Goal: Transaction & Acquisition: Book appointment/travel/reservation

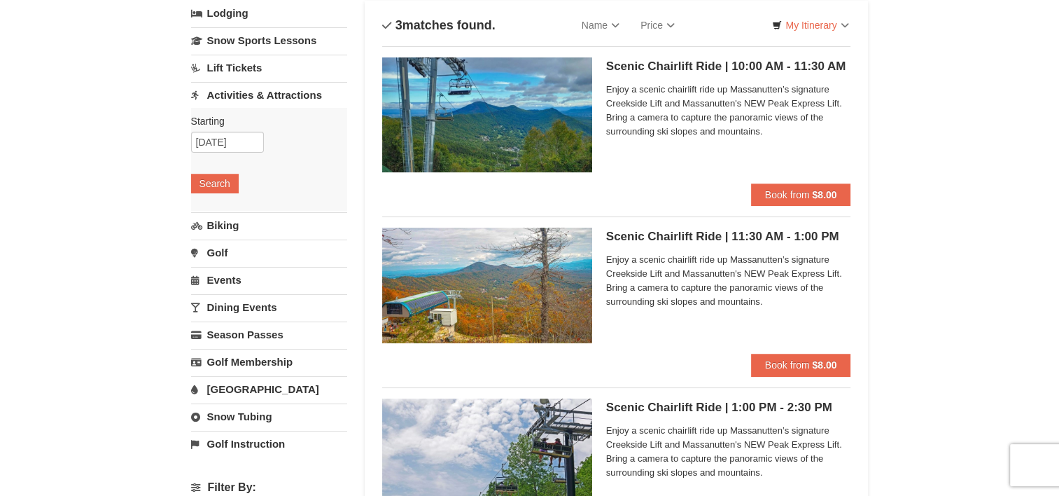
scroll to position [92, 0]
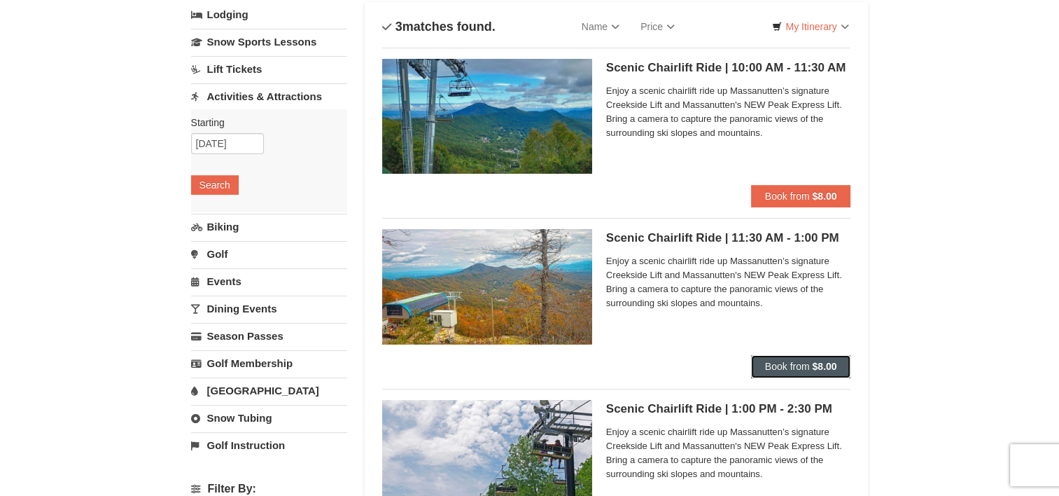
click at [807, 368] on span "Book from" at bounding box center [787, 366] width 45 height 11
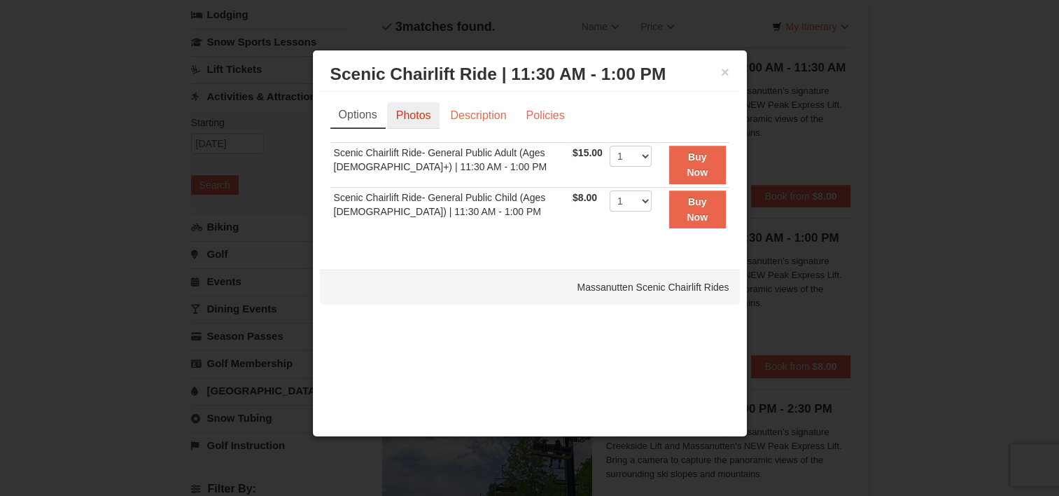
click at [439, 115] on link "Photos" at bounding box center [413, 115] width 53 height 27
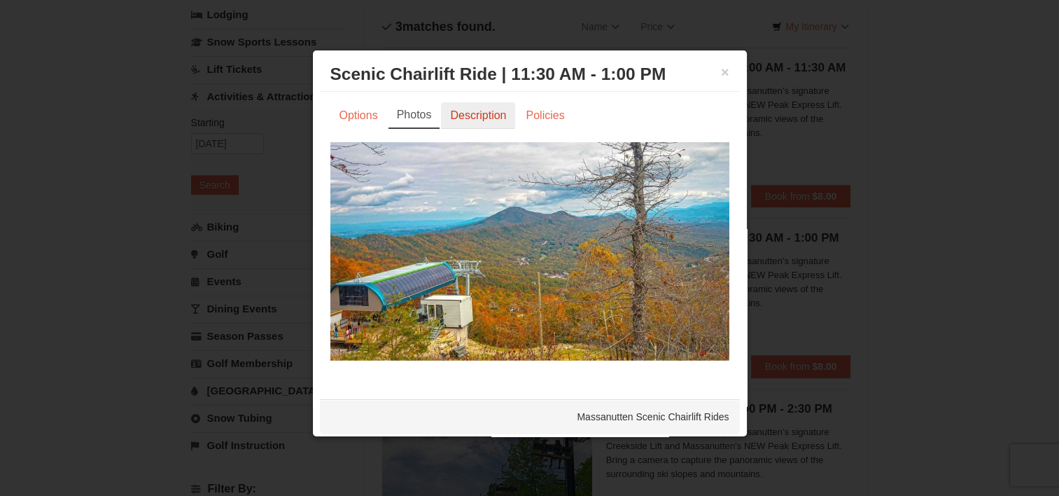
click at [473, 112] on link "Description" at bounding box center [478, 115] width 74 height 27
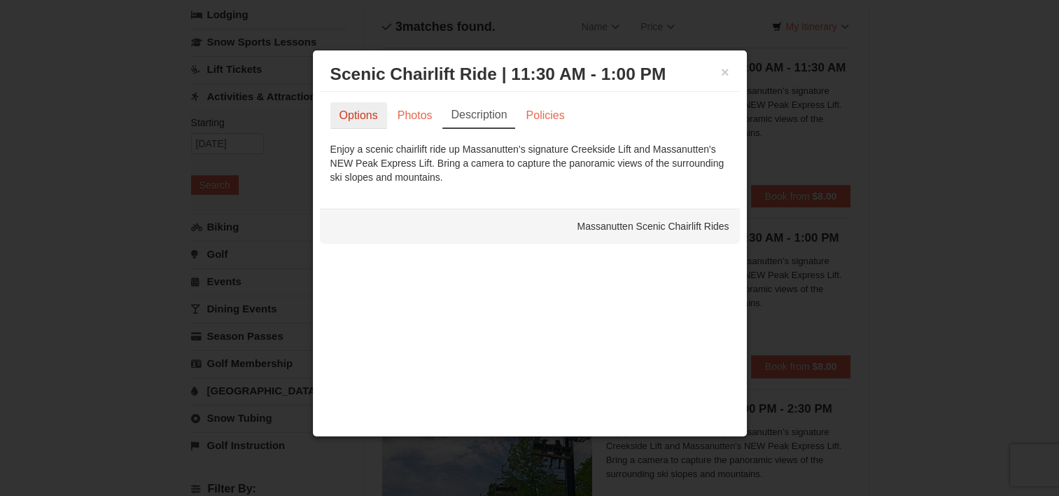
click at [360, 115] on link "Options" at bounding box center [358, 115] width 57 height 27
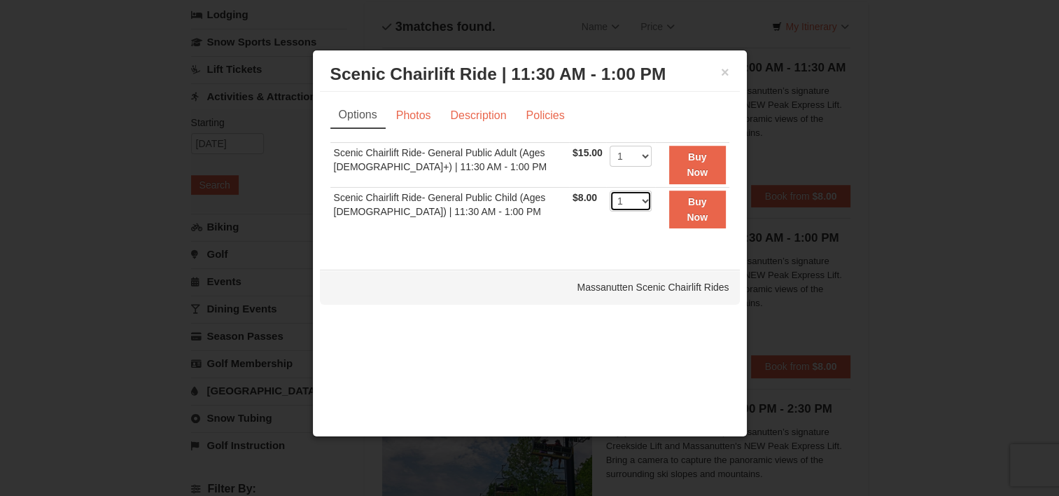
click at [639, 202] on select "1 2 3 4 5 6 7 8 9 10 11 12 13 14 15 16 17 18 19 20 21 22" at bounding box center [631, 200] width 42 height 21
click at [639, 174] on td "1 2 3 4 5 6 7 8 9 10 11 12 13 14 15 16 17 18 19 20 21 22 23 24 25" at bounding box center [630, 164] width 49 height 45
click at [669, 163] on button "Buy Now" at bounding box center [697, 165] width 57 height 39
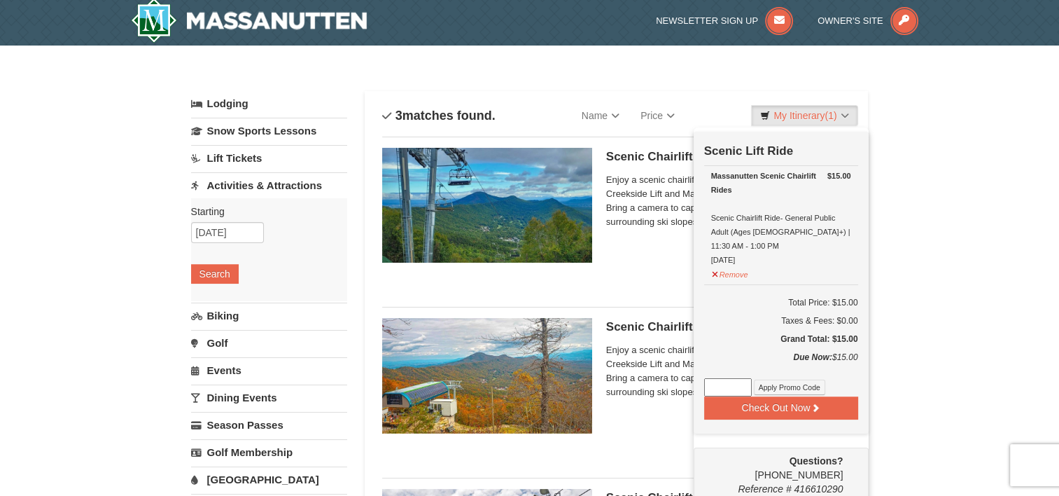
scroll to position [4, 0]
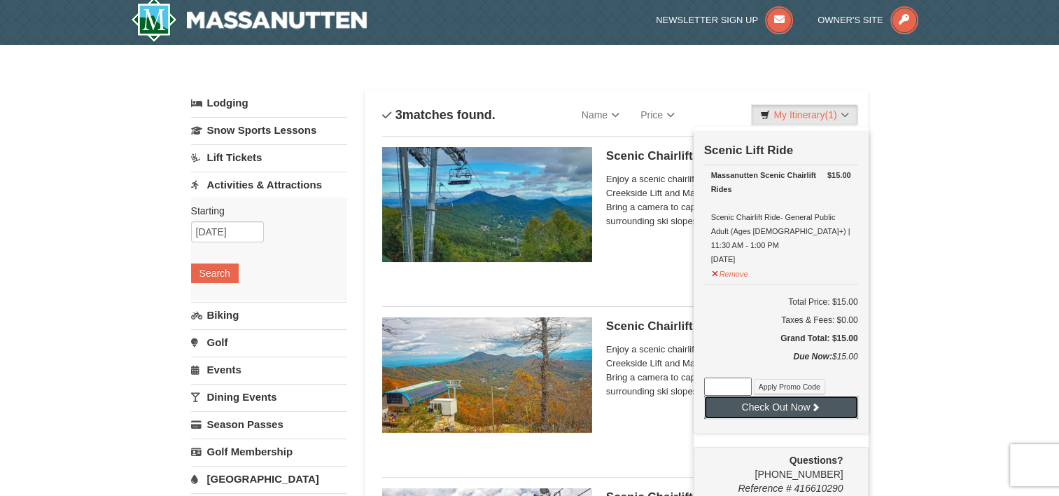
click at [808, 396] on button "Check Out Now" at bounding box center [781, 407] width 154 height 22
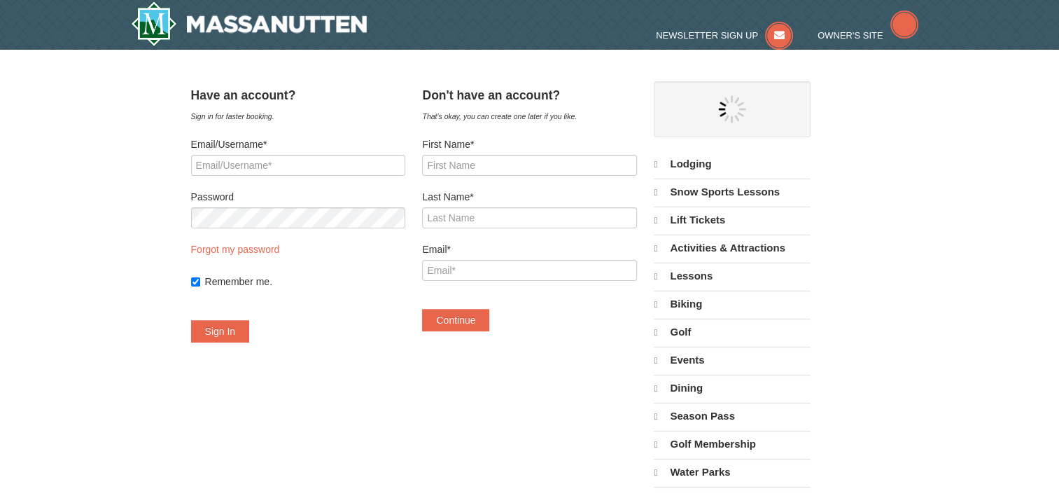
select select "10"
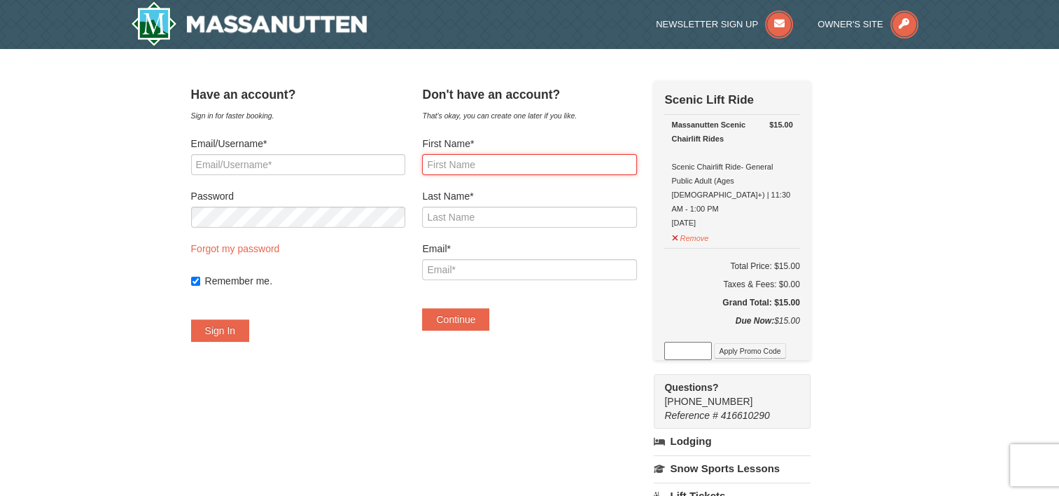
click at [475, 167] on input "First Name*" at bounding box center [529, 164] width 214 height 21
type input "Monet"
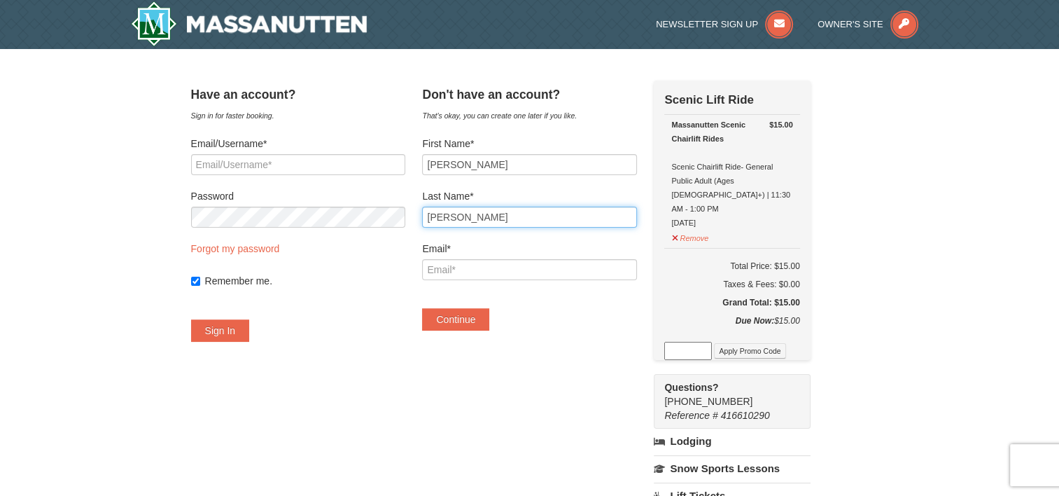
type input "Chapman"
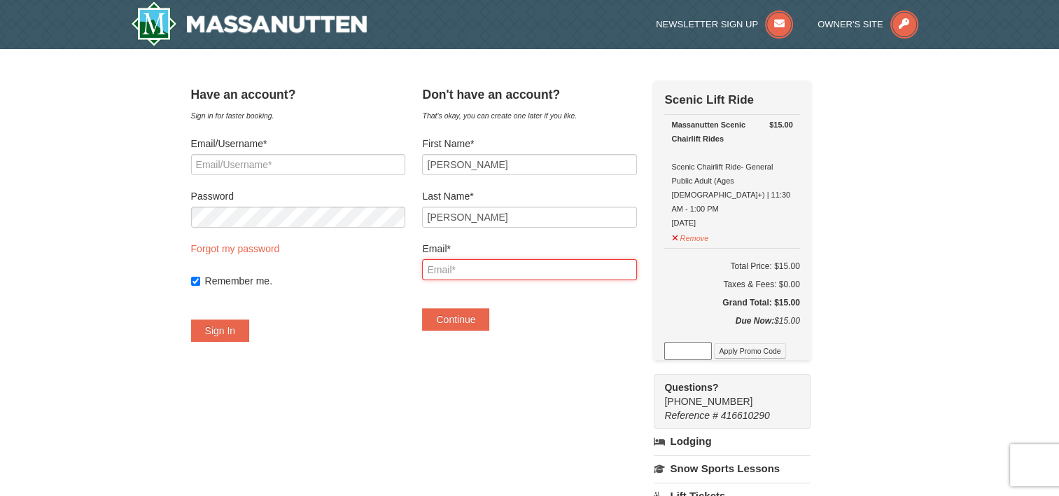
click at [505, 269] on input "Email*" at bounding box center [529, 269] width 214 height 21
type input "monetchapman@"
